Goal: Use online tool/utility

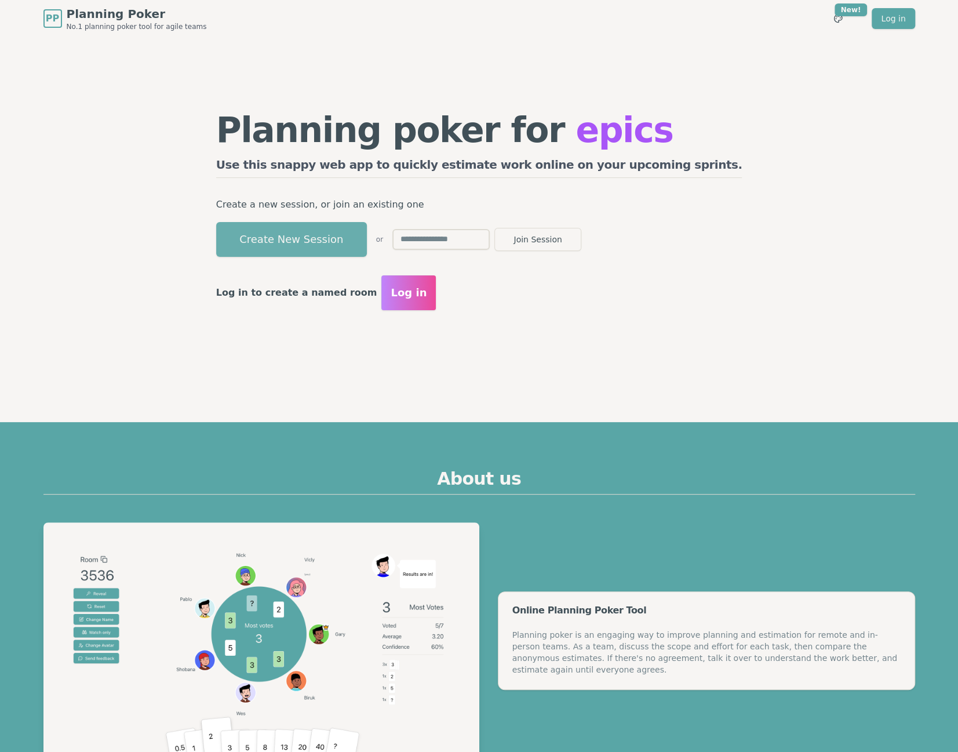
click at [367, 233] on button "Create New Session" at bounding box center [291, 239] width 151 height 35
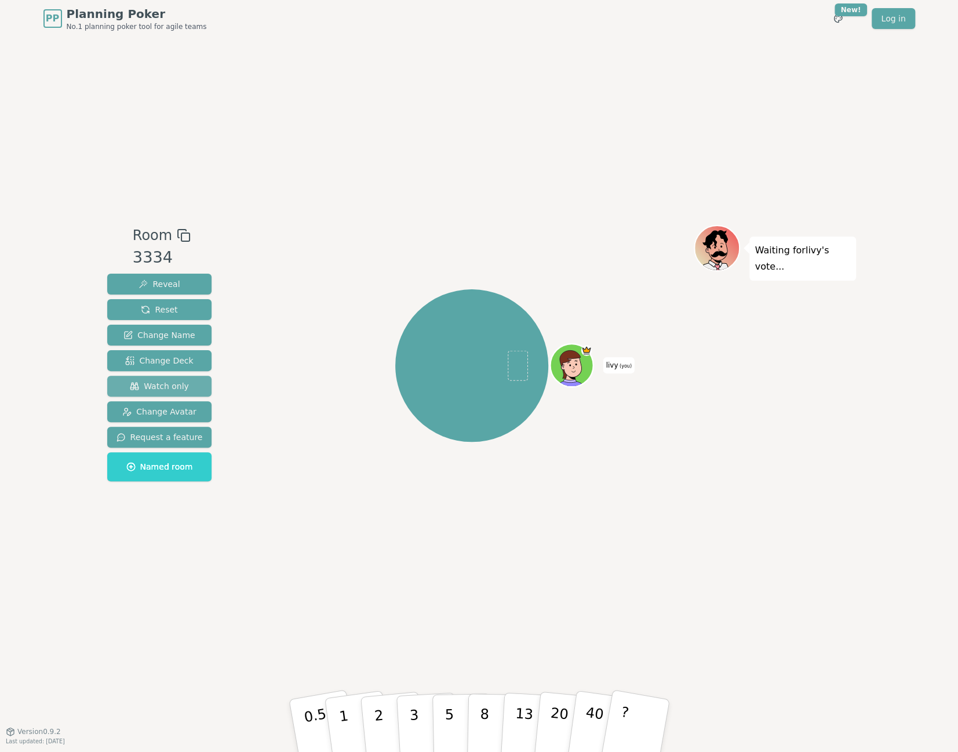
click at [180, 389] on span "Watch only" at bounding box center [159, 386] width 59 height 12
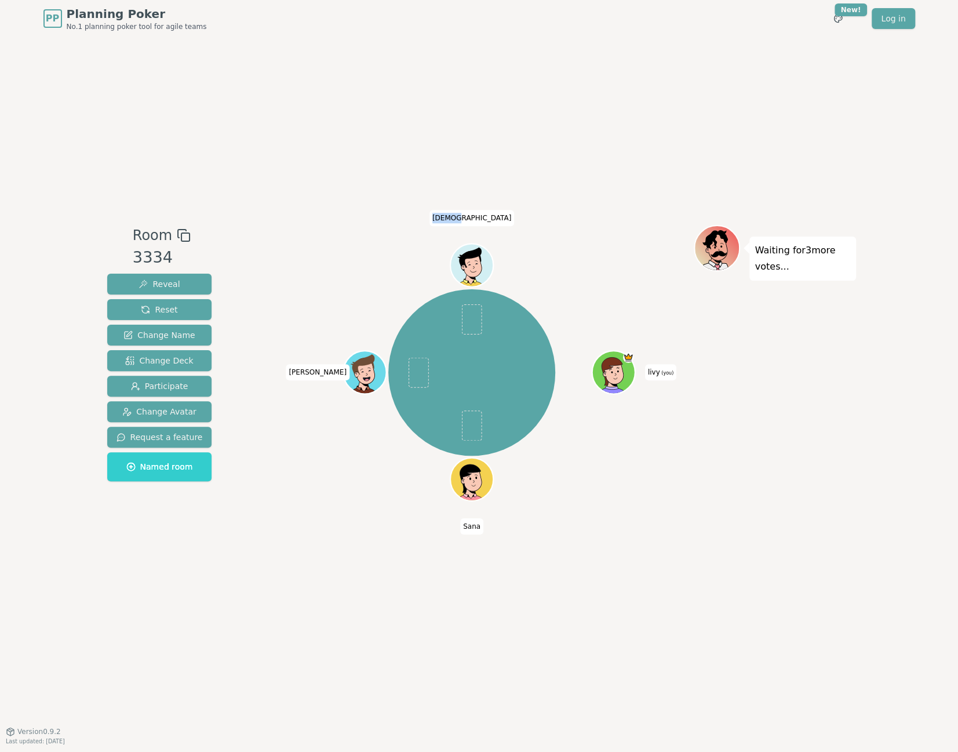
drag, startPoint x: 466, startPoint y: 221, endPoint x: 479, endPoint y: 221, distance: 12.8
click at [479, 221] on span "[DEMOGRAPHIC_DATA]" at bounding box center [472, 218] width 85 height 16
click at [542, 233] on div at bounding box center [472, 235] width 444 height 21
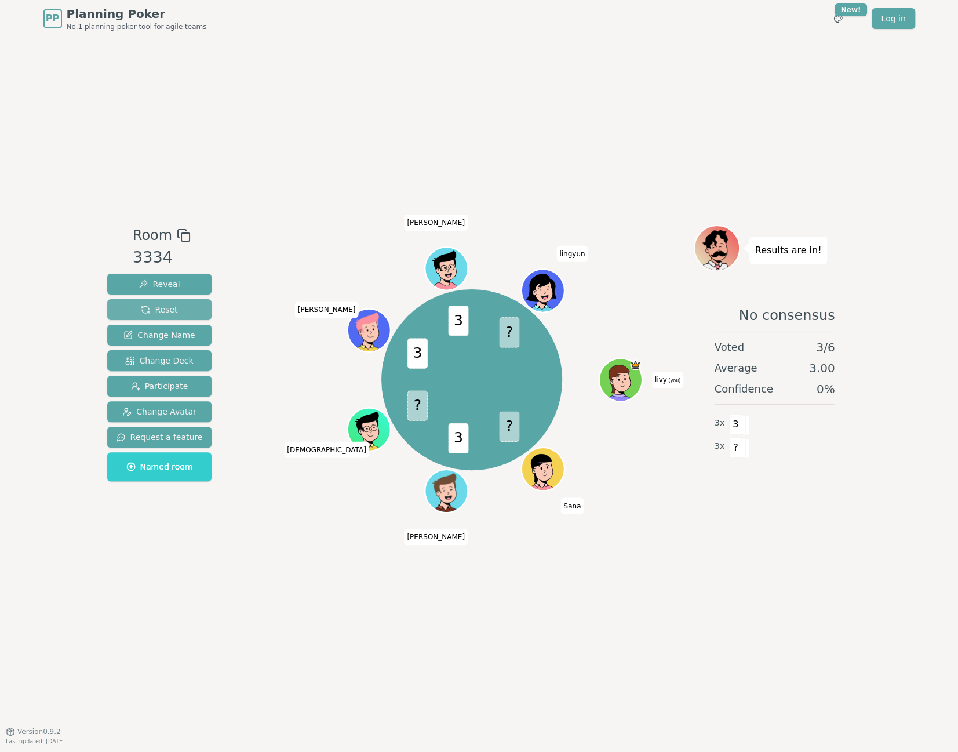
click at [151, 308] on span "Reset" at bounding box center [159, 310] width 37 height 12
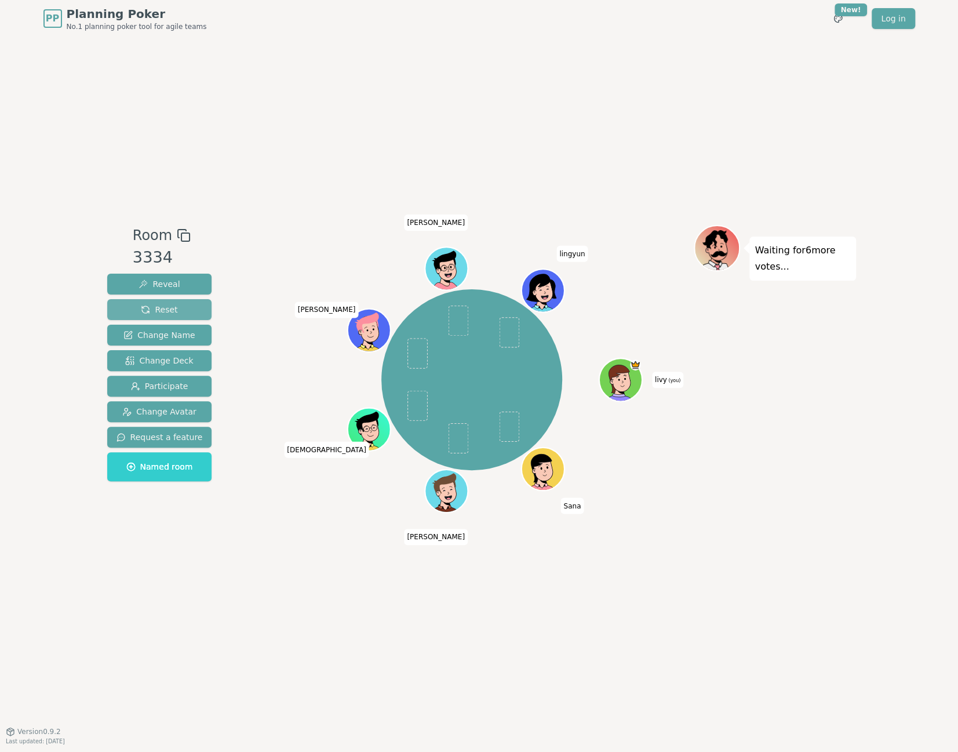
click at [165, 308] on span "Reset" at bounding box center [159, 310] width 37 height 12
click at [153, 313] on span "Reset" at bounding box center [159, 310] width 37 height 12
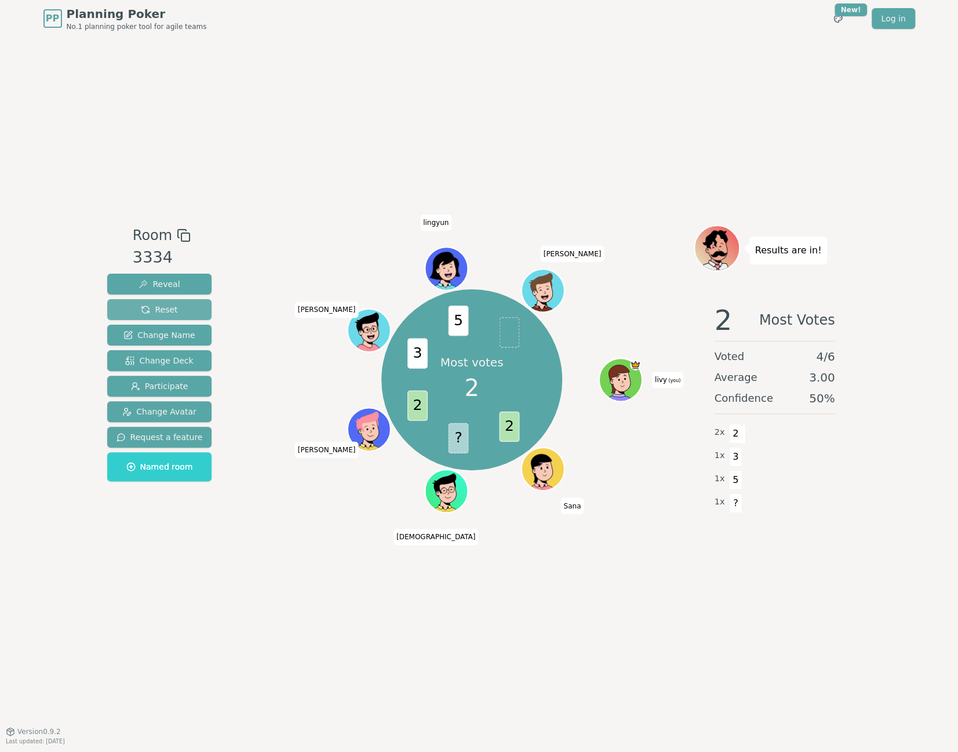
click at [172, 307] on button "Reset" at bounding box center [159, 309] width 105 height 21
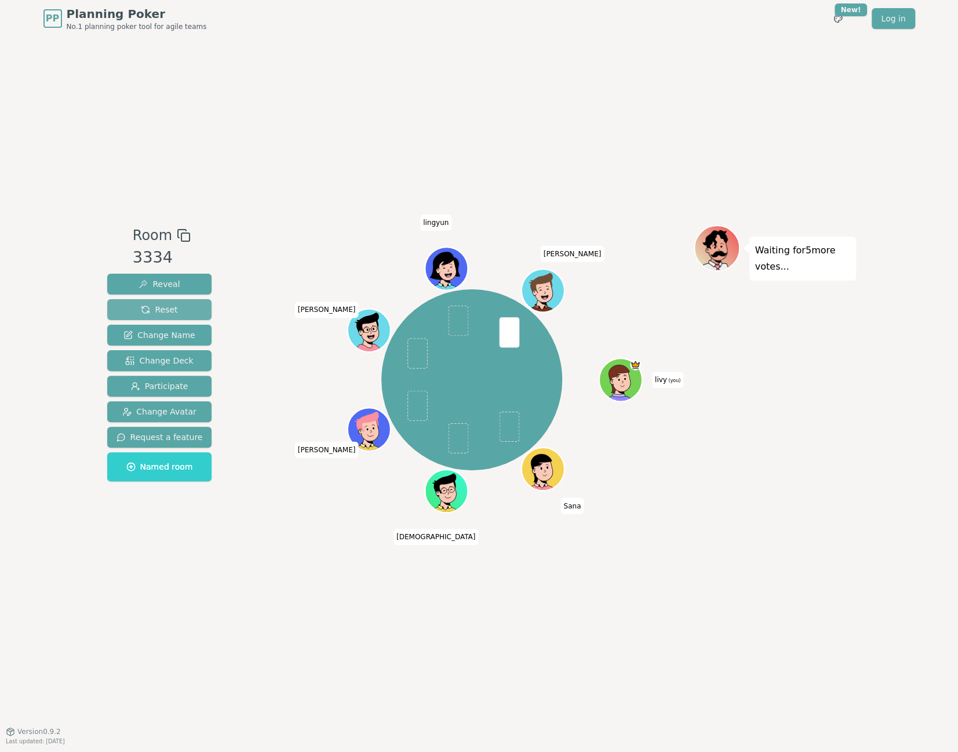
click at [165, 311] on span "Reset" at bounding box center [159, 310] width 37 height 12
